Goal: Information Seeking & Learning: Check status

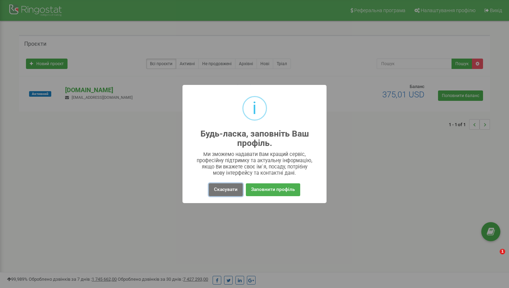
click at [230, 190] on button "Скасувати" at bounding box center [226, 189] width 34 height 13
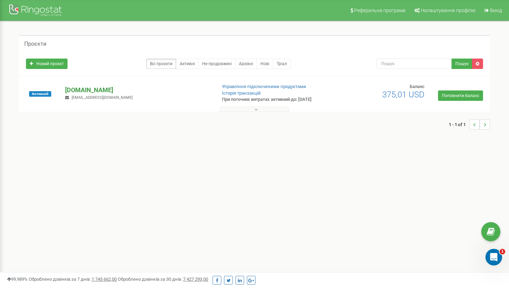
click at [85, 88] on p "[DOMAIN_NAME]" at bounding box center [137, 89] width 145 height 9
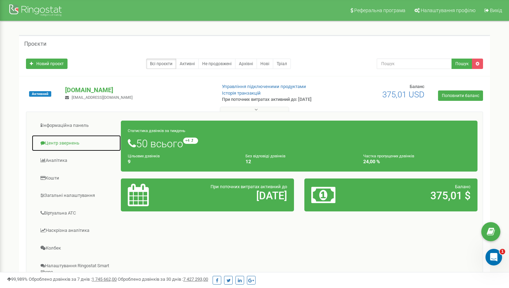
click at [69, 145] on link "Центр звернень" at bounding box center [76, 143] width 90 height 17
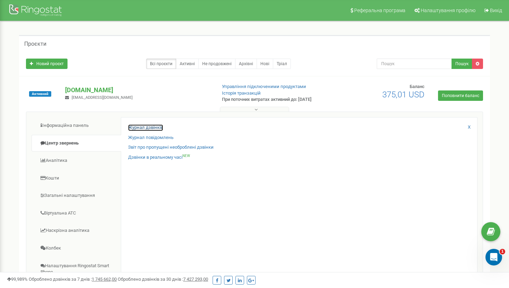
click at [135, 128] on link "Журнал дзвінків" at bounding box center [145, 127] width 35 height 7
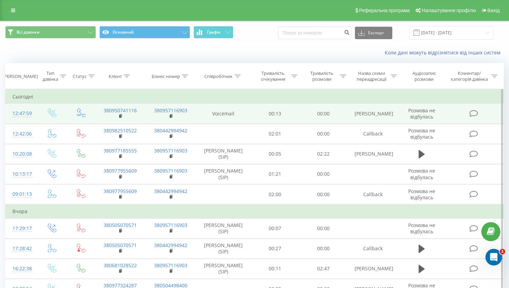
click at [475, 118] on td at bounding box center [474, 113] width 58 height 20
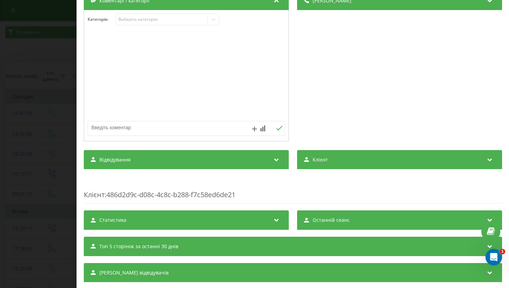
scroll to position [79, 0]
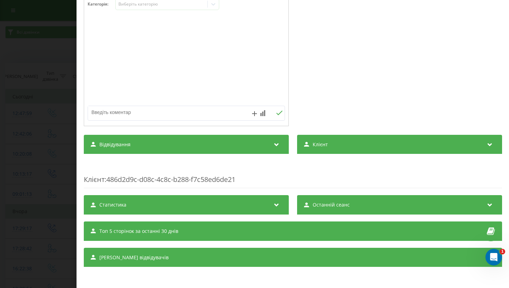
click at [250, 267] on div "Дзвінок : ua3_-1758620879.1219364 Транскрипція Для AI-аналізу майбутніх дзвінкі…" at bounding box center [293, 104] width 418 height 351
click at [251, 256] on div "Сеанси відвідувачів" at bounding box center [293, 256] width 418 height 19
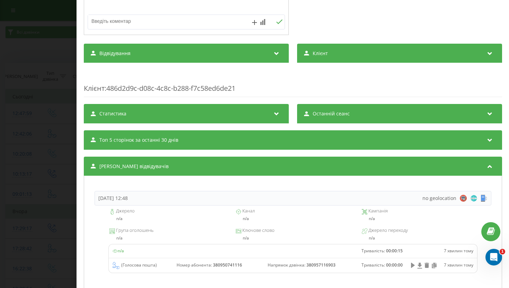
scroll to position [194, 0]
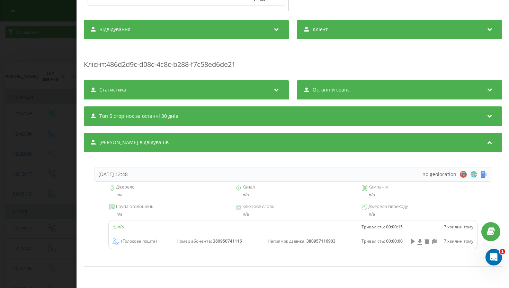
click at [373, 84] on div "Останній сеанс" at bounding box center [399, 89] width 205 height 19
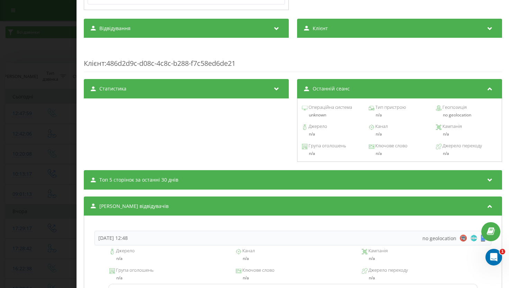
click at [373, 84] on div "Останній сеанс" at bounding box center [399, 88] width 205 height 19
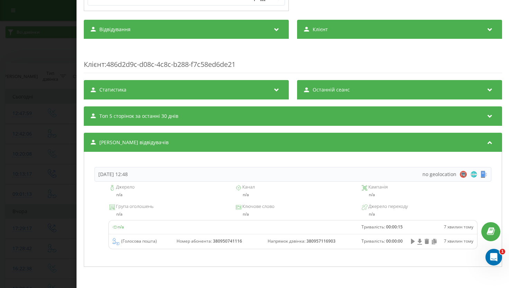
click at [341, 118] on div "Топ 5 сторінок за останні 30 днів" at bounding box center [293, 115] width 418 height 19
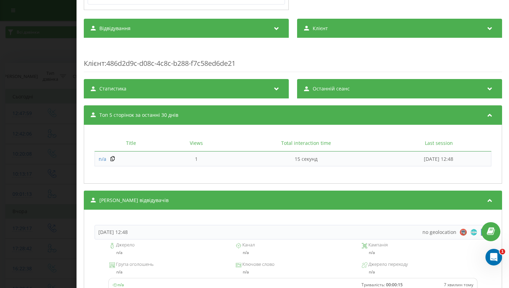
click at [341, 118] on div "Топ 5 сторінок за останні 30 днів" at bounding box center [293, 114] width 418 height 19
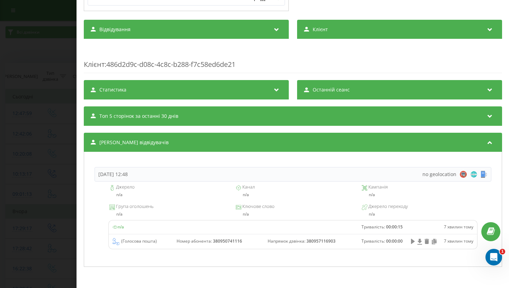
click at [262, 99] on div "Транскрипція Для AI-аналізу майбутніх дзвінків налаштуйте та активуйте профіль …" at bounding box center [293, 51] width 418 height 432
click at [262, 88] on div "Статистика" at bounding box center [186, 89] width 205 height 19
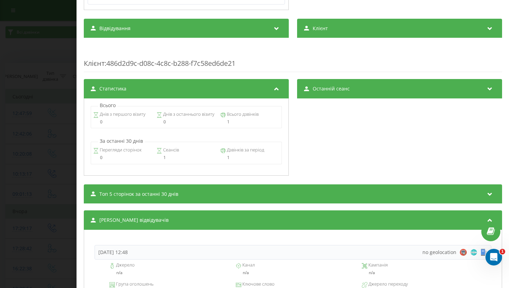
click at [262, 88] on div "Статистика" at bounding box center [186, 88] width 205 height 19
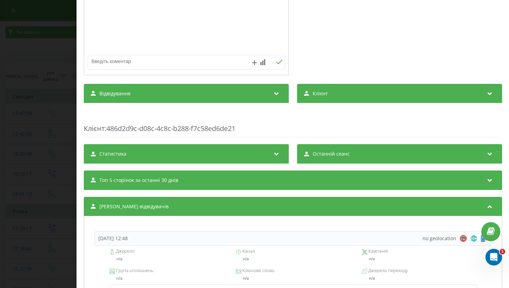
scroll to position [128, 0]
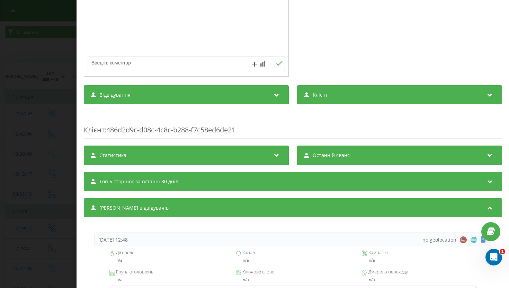
click at [262, 88] on div "Відвідування" at bounding box center [186, 94] width 205 height 19
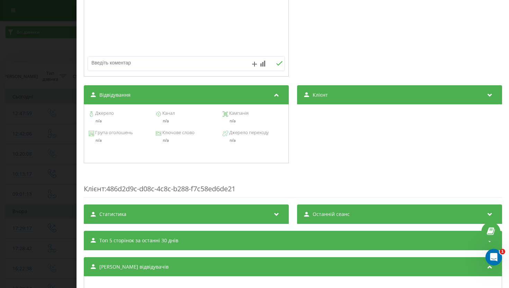
click at [262, 88] on div "Відвідування" at bounding box center [186, 94] width 205 height 19
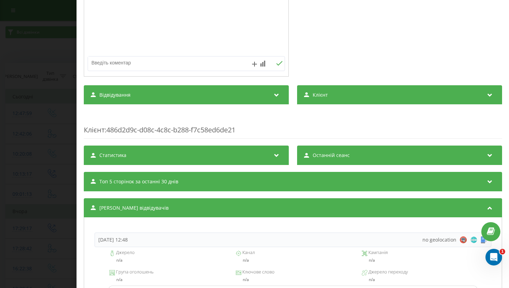
click at [322, 90] on div "Клієнт" at bounding box center [399, 94] width 205 height 19
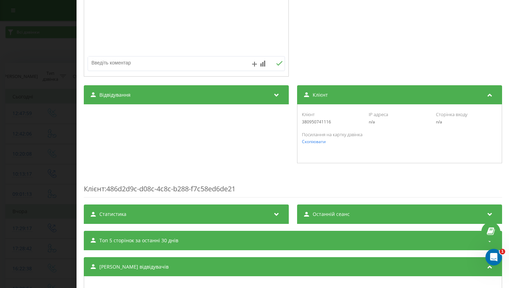
click at [322, 90] on div "Клієнт" at bounding box center [399, 94] width 205 height 19
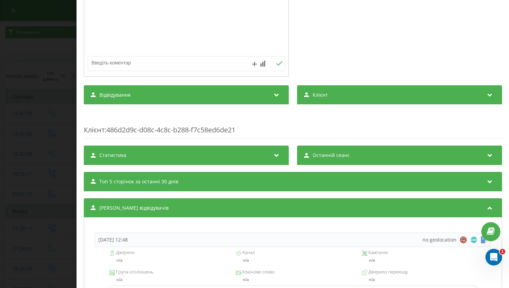
scroll to position [0, 0]
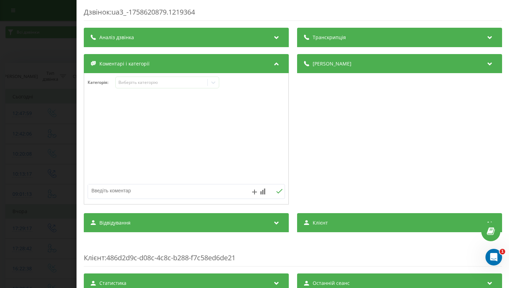
click at [334, 67] on div "Деталі дзвінка" at bounding box center [399, 63] width 205 height 19
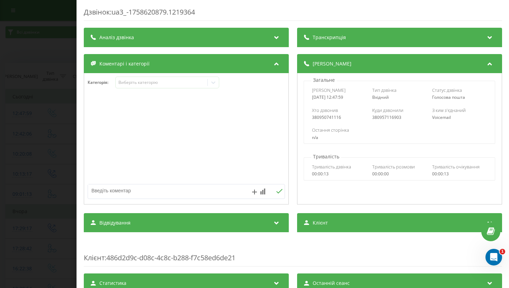
click at [407, 43] on div "Транскрипція" at bounding box center [399, 37] width 205 height 19
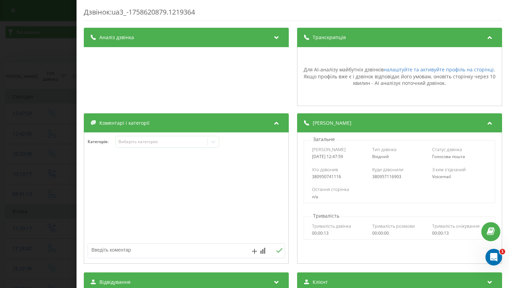
click at [407, 43] on div "Транскрипція" at bounding box center [399, 37] width 205 height 19
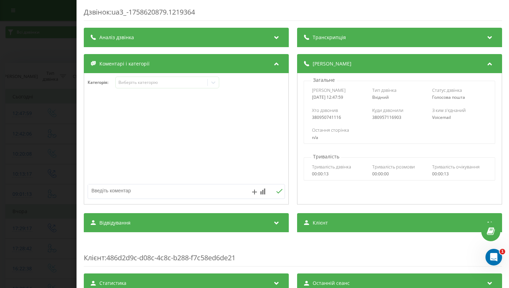
click at [237, 36] on div "Аналіз дзвінка" at bounding box center [186, 37] width 205 height 19
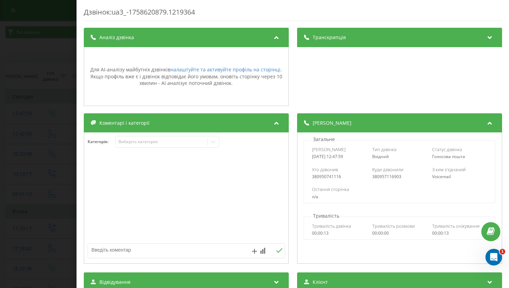
click at [237, 36] on div "Аналіз дзвінка" at bounding box center [186, 37] width 205 height 19
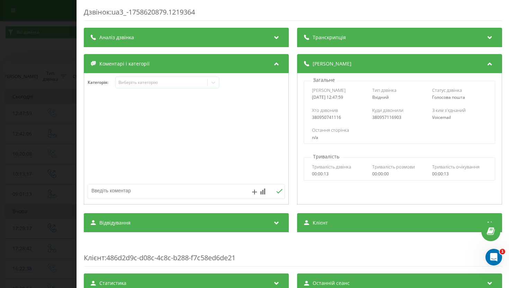
click at [233, 67] on div "Коментарі і категорії" at bounding box center [186, 63] width 205 height 19
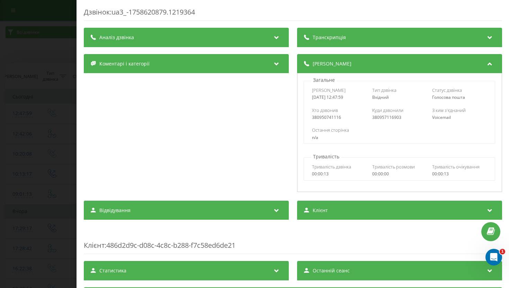
click at [233, 67] on div "Коментарі і категорії" at bounding box center [186, 63] width 205 height 19
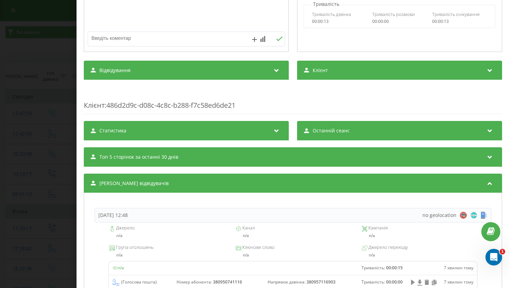
scroll to position [194, 0]
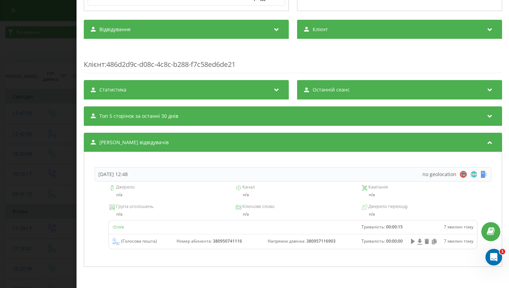
click at [245, 147] on div "Сеанси відвідувачів" at bounding box center [293, 142] width 418 height 19
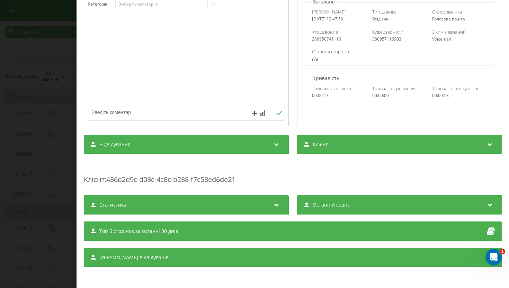
scroll to position [25, 0]
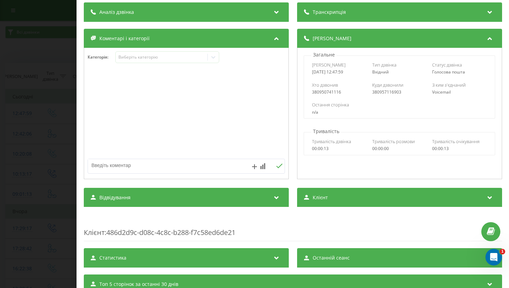
drag, startPoint x: 146, startPoint y: 90, endPoint x: 69, endPoint y: 82, distance: 77.0
click at [69, 82] on div "Дзвінок : ua3_-1758620879.1219364 Транскрипція Для AI-аналізу майбутніх дзвінкі…" at bounding box center [254, 144] width 509 height 288
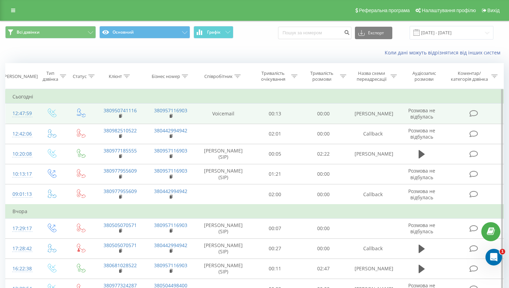
click at [33, 119] on td "12:47:59" at bounding box center [21, 113] width 31 height 20
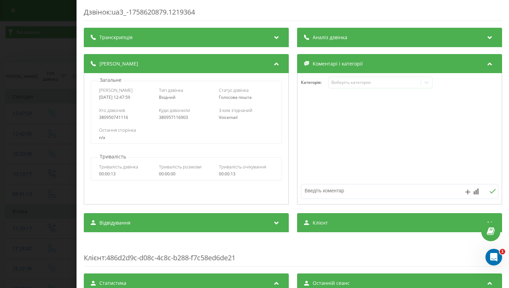
scroll to position [217, 0]
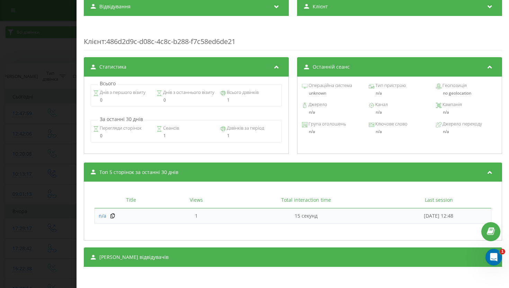
click at [0, 210] on div "Дзвінок : ua3_-1758620879.1219364 Транскрипція Для AI-аналізу майбутніх дзвінкі…" at bounding box center [254, 144] width 509 height 288
